Goal: Transaction & Acquisition: Purchase product/service

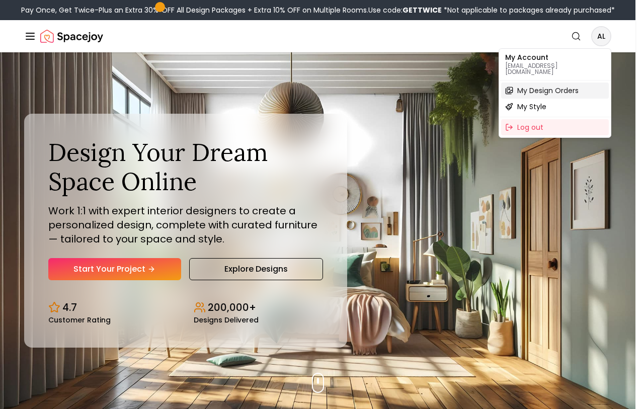
click at [562, 85] on span "My Design Orders" at bounding box center [547, 90] width 61 height 10
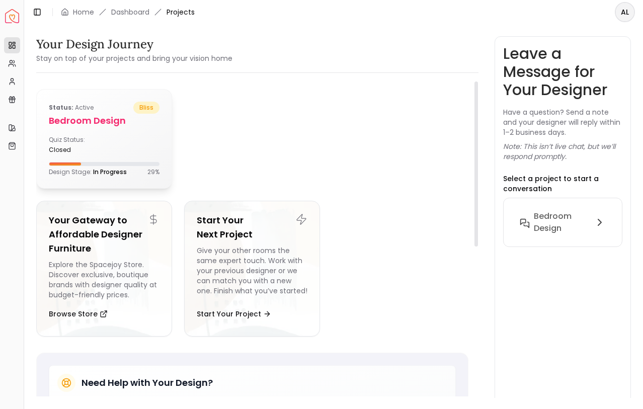
click at [136, 135] on div "Status: active bliss Bedroom Design Quiz Status: closed Design Stage: In Progre…" at bounding box center [104, 139] width 135 height 99
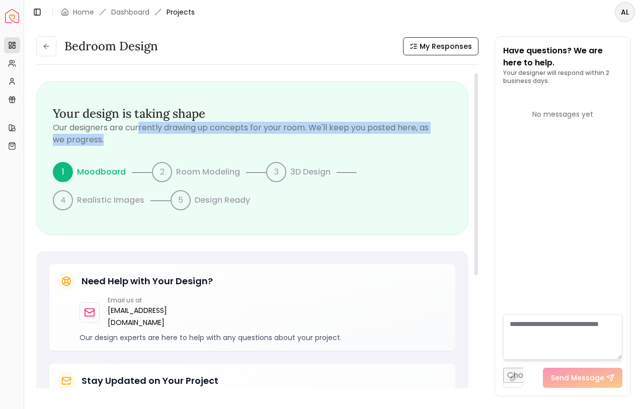
drag, startPoint x: 139, startPoint y: 126, endPoint x: 185, endPoint y: 137, distance: 47.1
click at [185, 137] on p "Our designers are currently drawing up concepts for your room. We'll keep you p…" at bounding box center [252, 134] width 399 height 24
drag, startPoint x: 185, startPoint y: 137, endPoint x: 52, endPoint y: 126, distance: 133.2
click at [52, 126] on div "Your design is taking shape Our designers are currently drawing up concepts for…" at bounding box center [252, 157] width 431 height 153
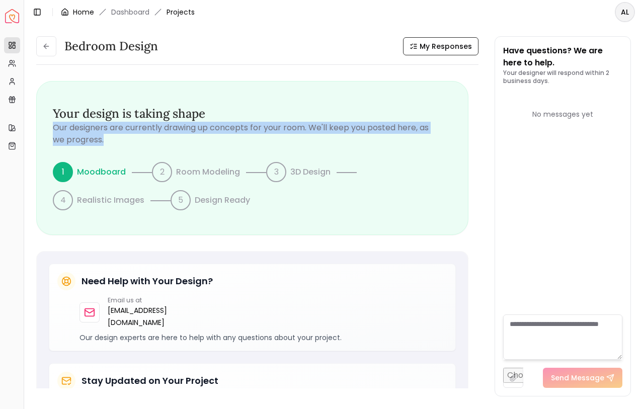
click at [78, 16] on link "Home" at bounding box center [83, 12] width 21 height 10
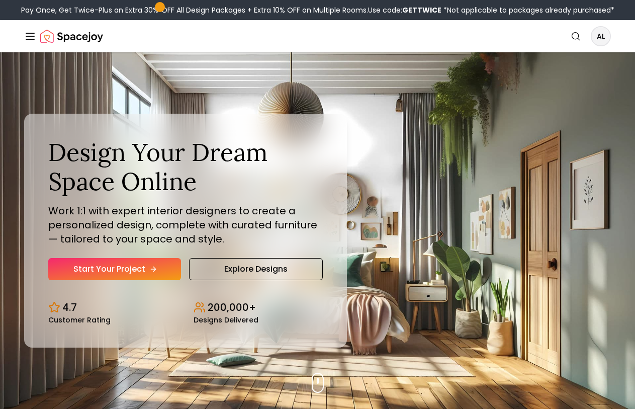
click at [119, 273] on link "Start Your Project" at bounding box center [114, 269] width 133 height 22
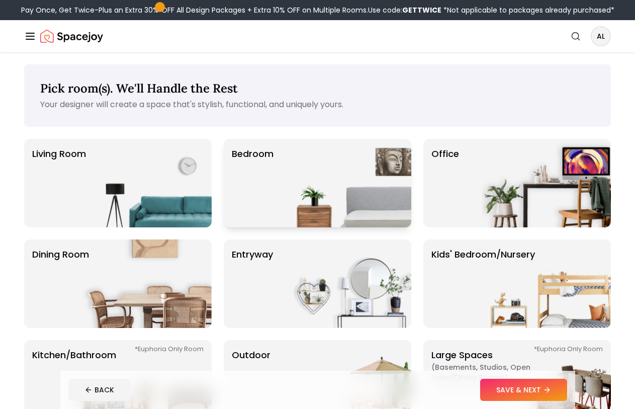
click at [324, 180] on img at bounding box center [347, 183] width 129 height 89
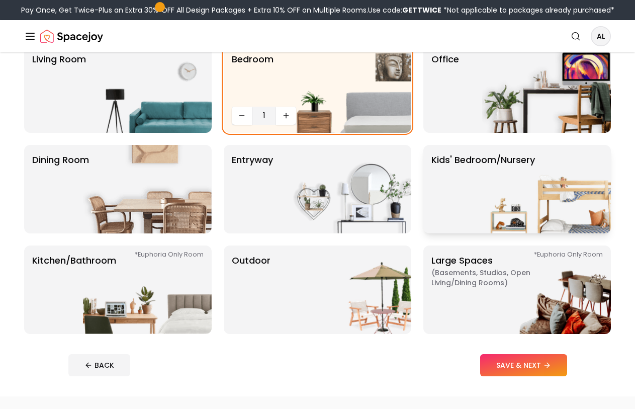
scroll to position [101, 0]
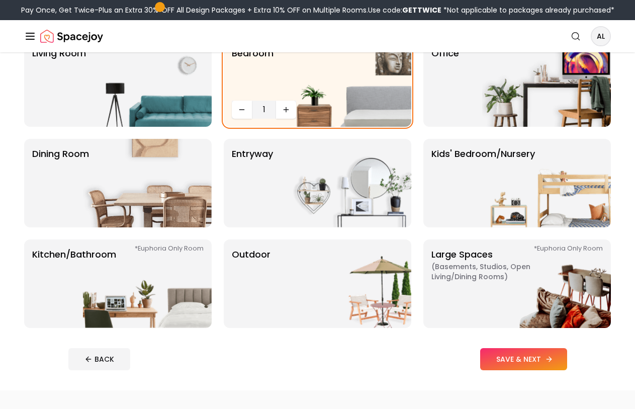
click at [532, 351] on button "SAVE & NEXT" at bounding box center [523, 359] width 87 height 22
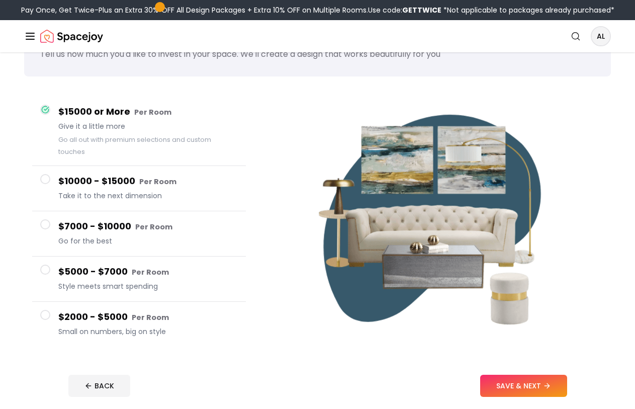
scroll to position [101, 0]
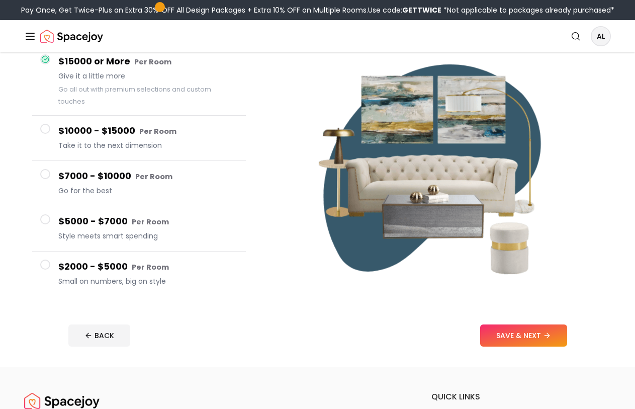
click at [63, 215] on h4 "$5000 - $7000 Per Room" at bounding box center [148, 221] width 180 height 15
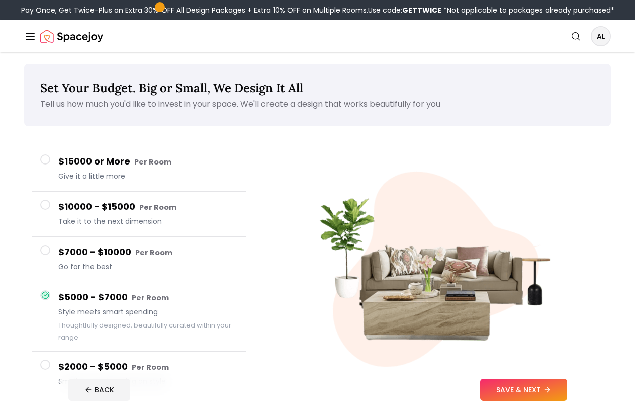
scroll to position [0, 0]
click at [137, 267] on span "Go for the best" at bounding box center [148, 267] width 180 height 10
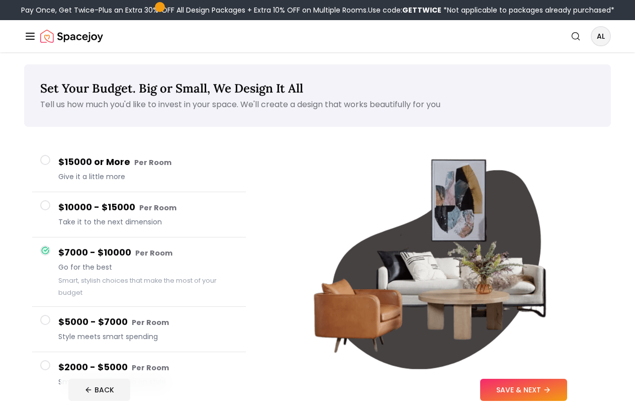
click at [134, 215] on div "$10000 - $15000 Per Room Take it to the next dimension" at bounding box center [148, 214] width 180 height 29
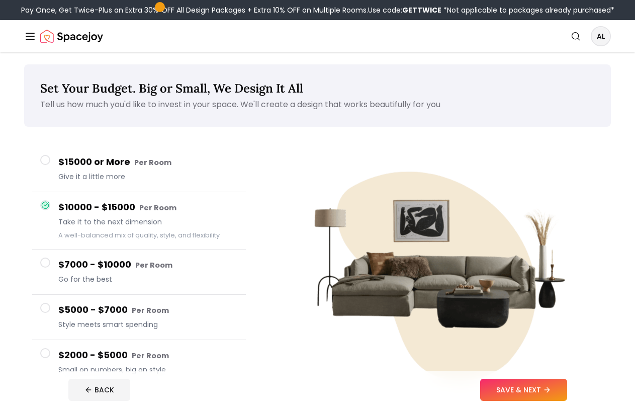
click at [123, 173] on span "Give it a little more" at bounding box center [148, 176] width 180 height 10
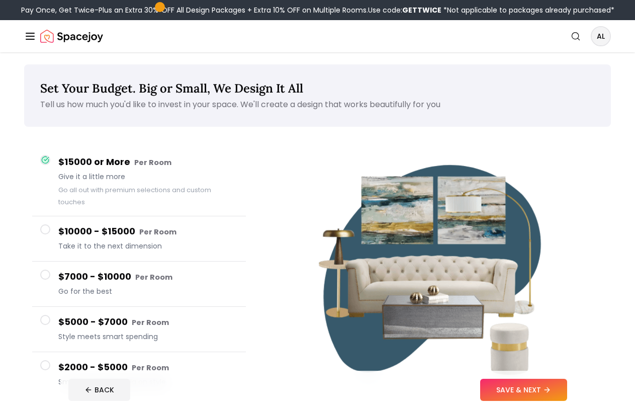
click at [137, 317] on small "Per Room" at bounding box center [150, 322] width 37 height 10
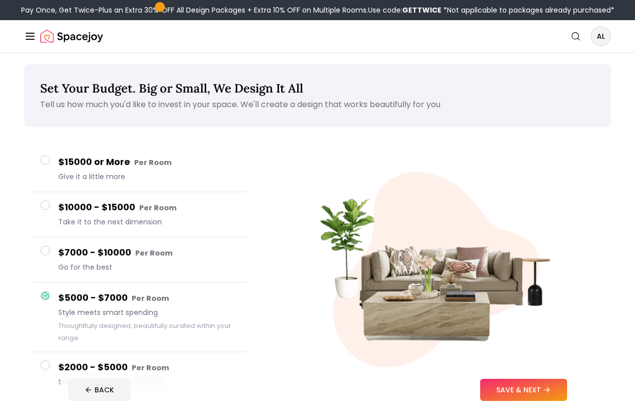
click at [141, 275] on button "$7000 - $10000 Per Room Go for the best" at bounding box center [139, 259] width 214 height 45
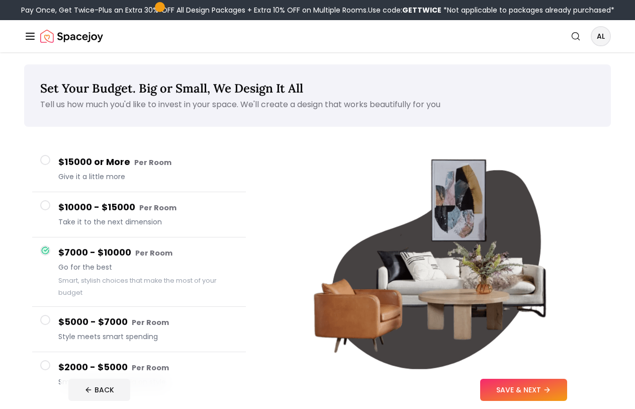
click at [145, 312] on button "$5000 - $7000 Per Room Style meets smart spending" at bounding box center [139, 329] width 214 height 45
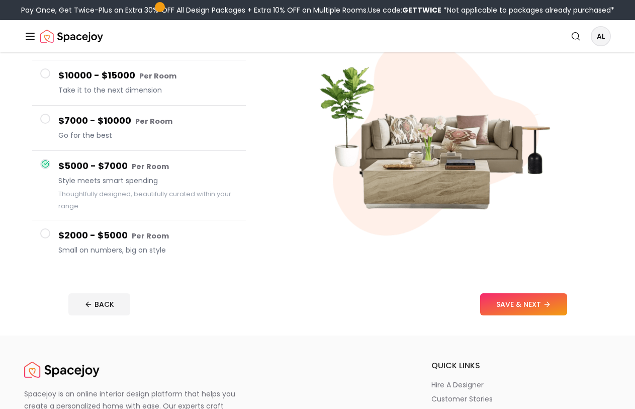
scroll to position [201, 0]
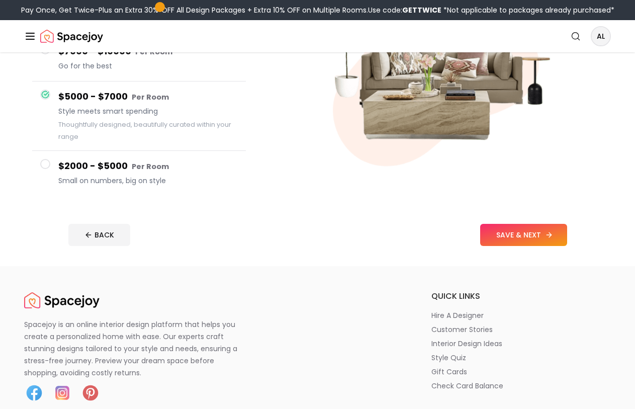
click at [537, 244] on button "SAVE & NEXT" at bounding box center [523, 235] width 87 height 22
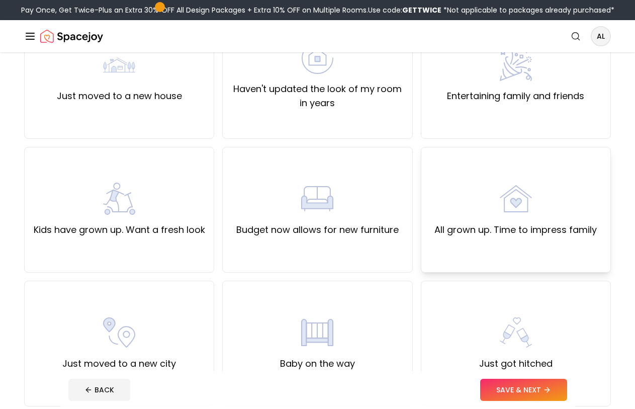
scroll to position [101, 0]
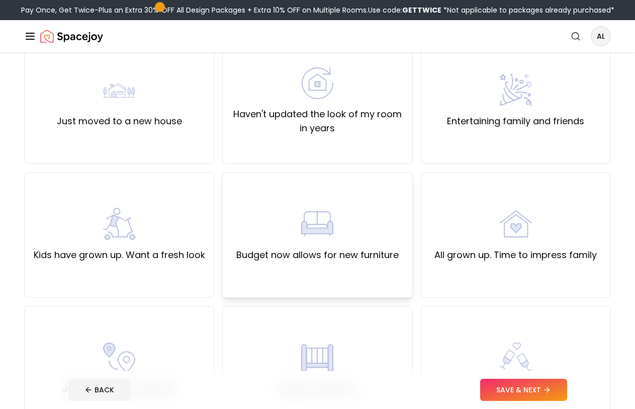
click at [373, 263] on div "Budget now allows for new furniture" at bounding box center [317, 235] width 190 height 126
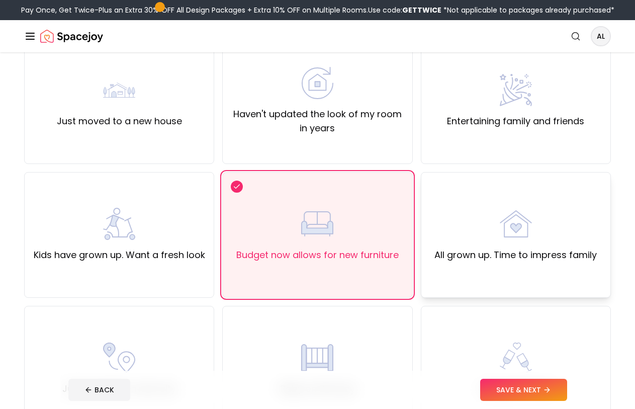
click at [475, 266] on div "All grown up. Time to impress family" at bounding box center [516, 235] width 190 height 126
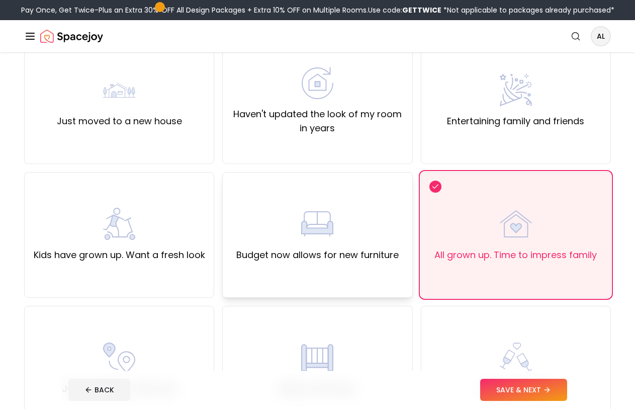
click at [377, 267] on div "Budget now allows for new furniture" at bounding box center [317, 235] width 190 height 126
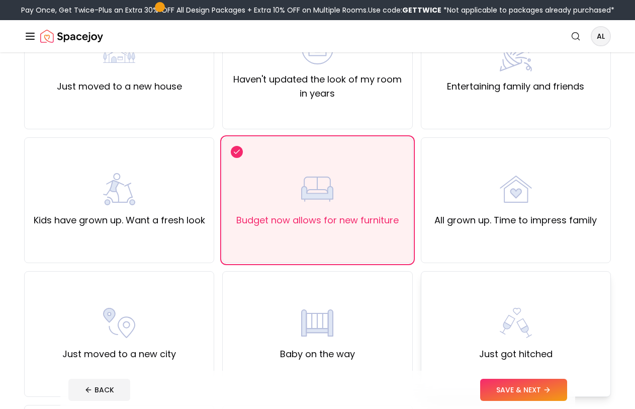
scroll to position [251, 0]
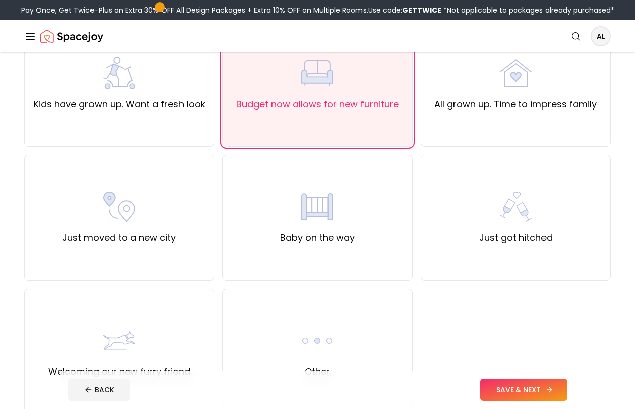
click at [526, 393] on button "SAVE & NEXT" at bounding box center [523, 390] width 87 height 22
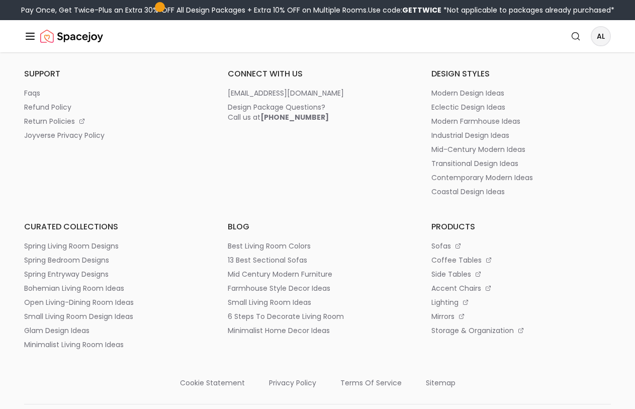
scroll to position [553, 0]
click at [462, 276] on p "side tables" at bounding box center [451, 275] width 40 height 10
